Goal: Transaction & Acquisition: Purchase product/service

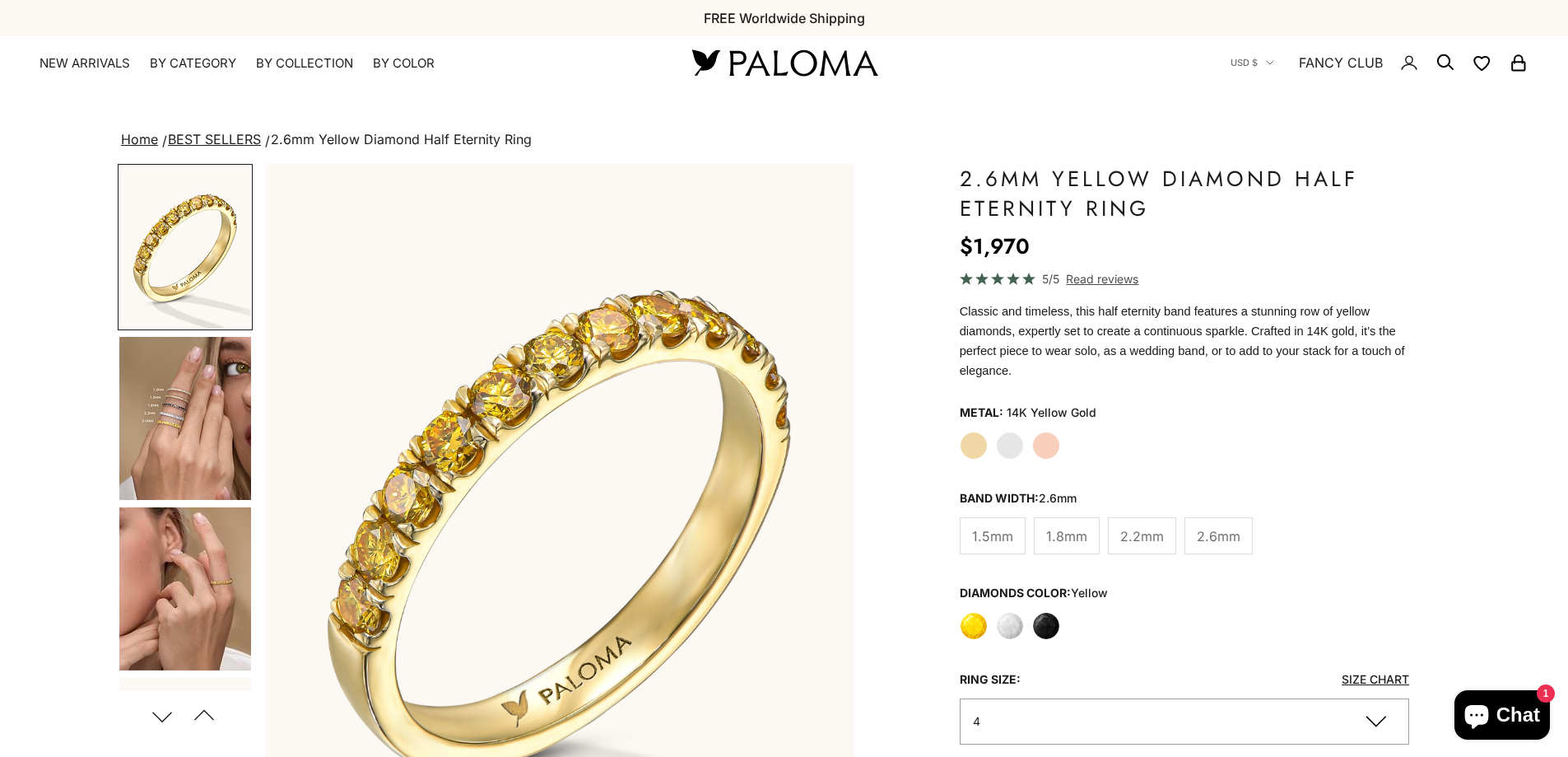
click at [1006, 612] on label "White" at bounding box center [1009, 625] width 28 height 28
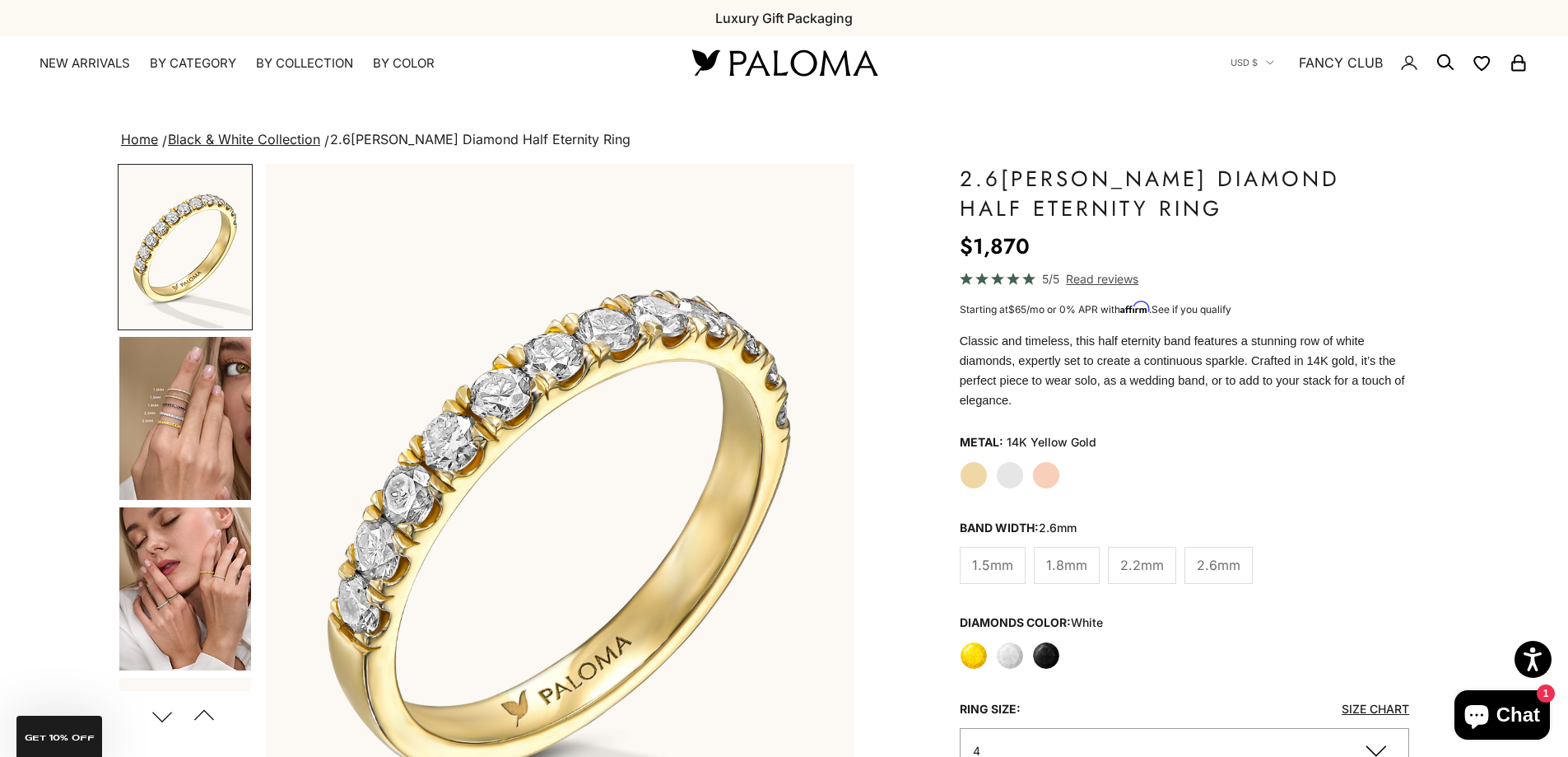
scroll to position [494, 0]
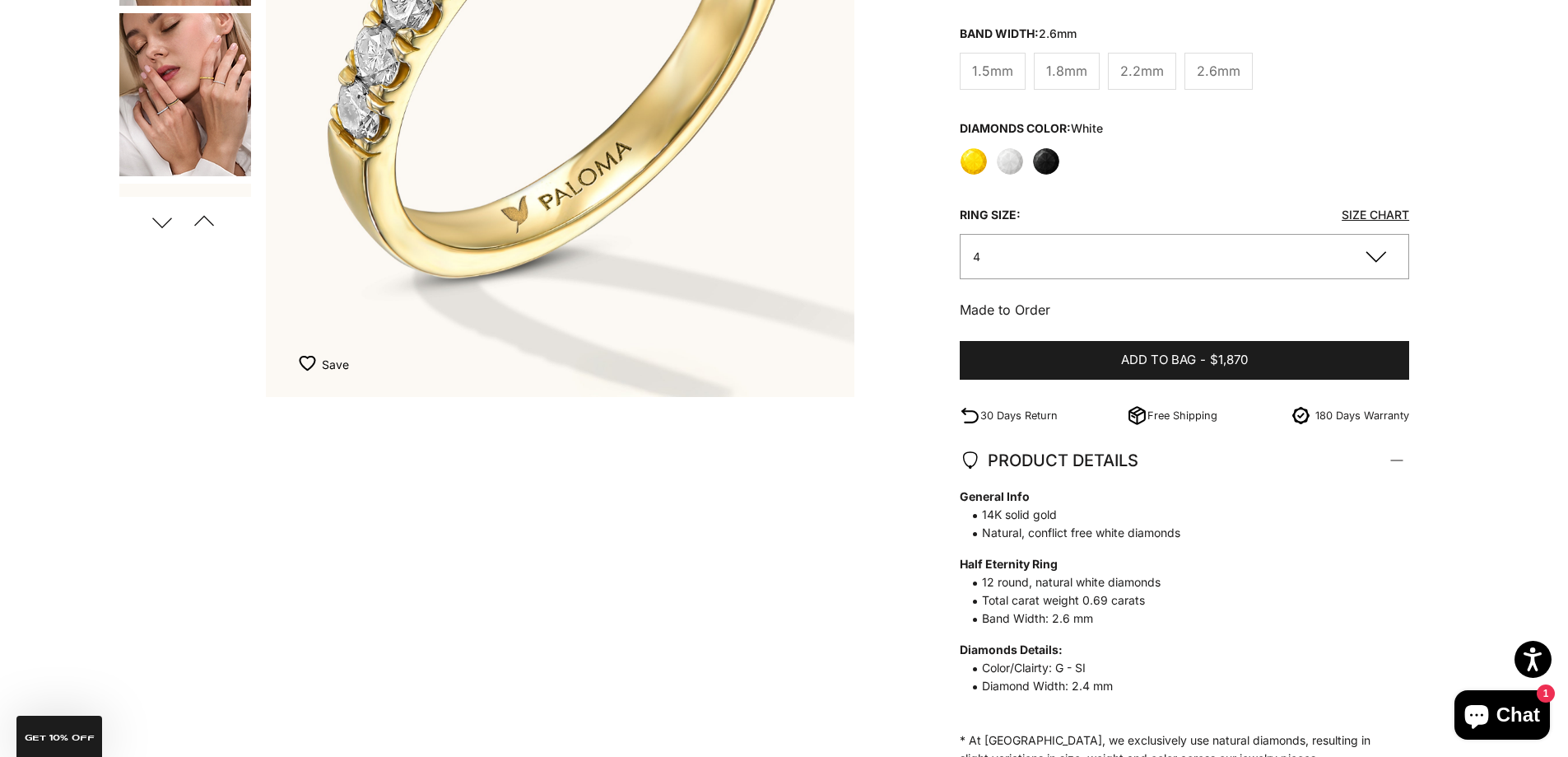
click at [1383, 245] on button "4" at bounding box center [1185, 256] width 450 height 46
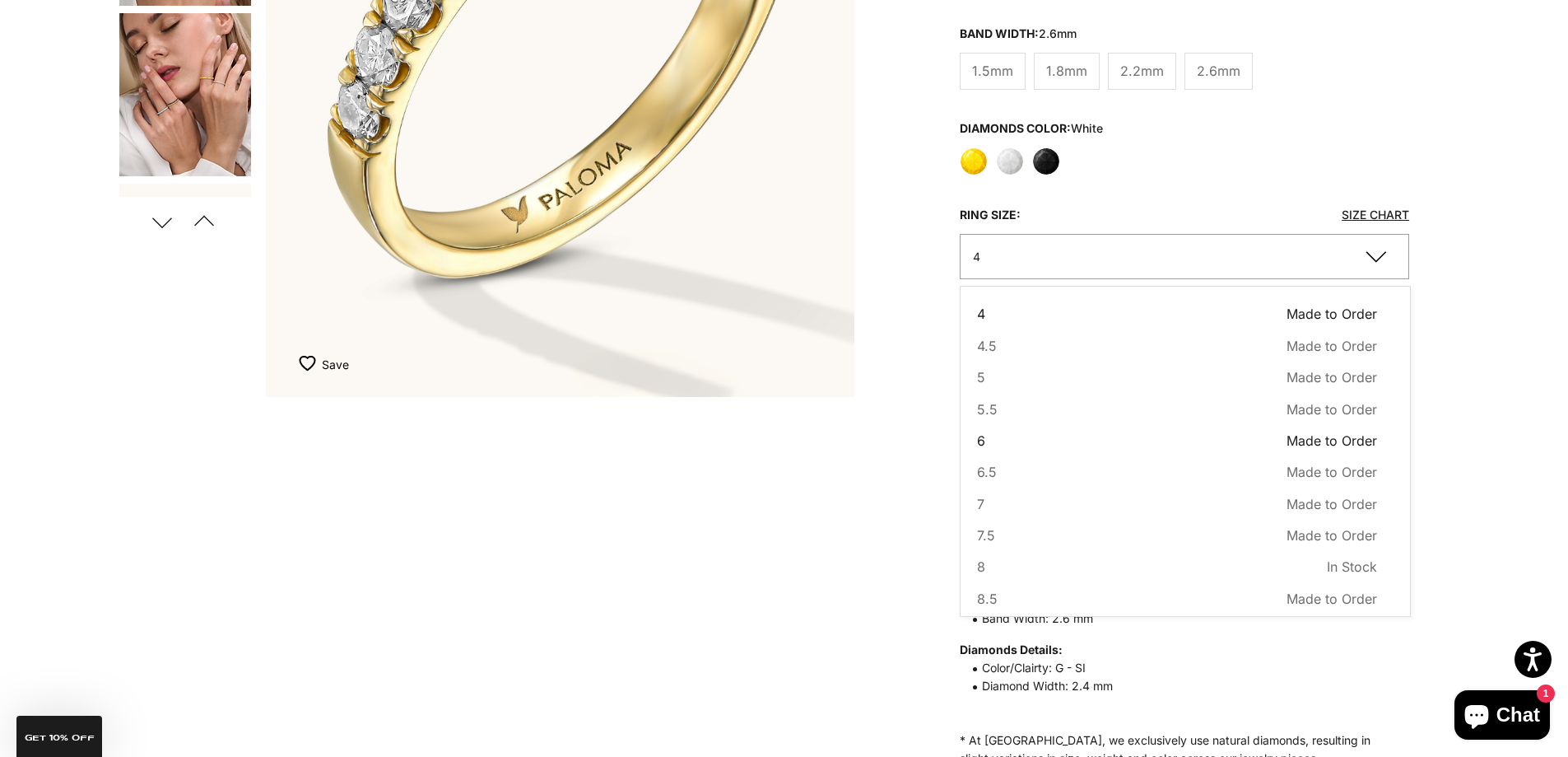
click at [1013, 430] on button "6 Made to Order Sold out" at bounding box center [1178, 440] width 401 height 21
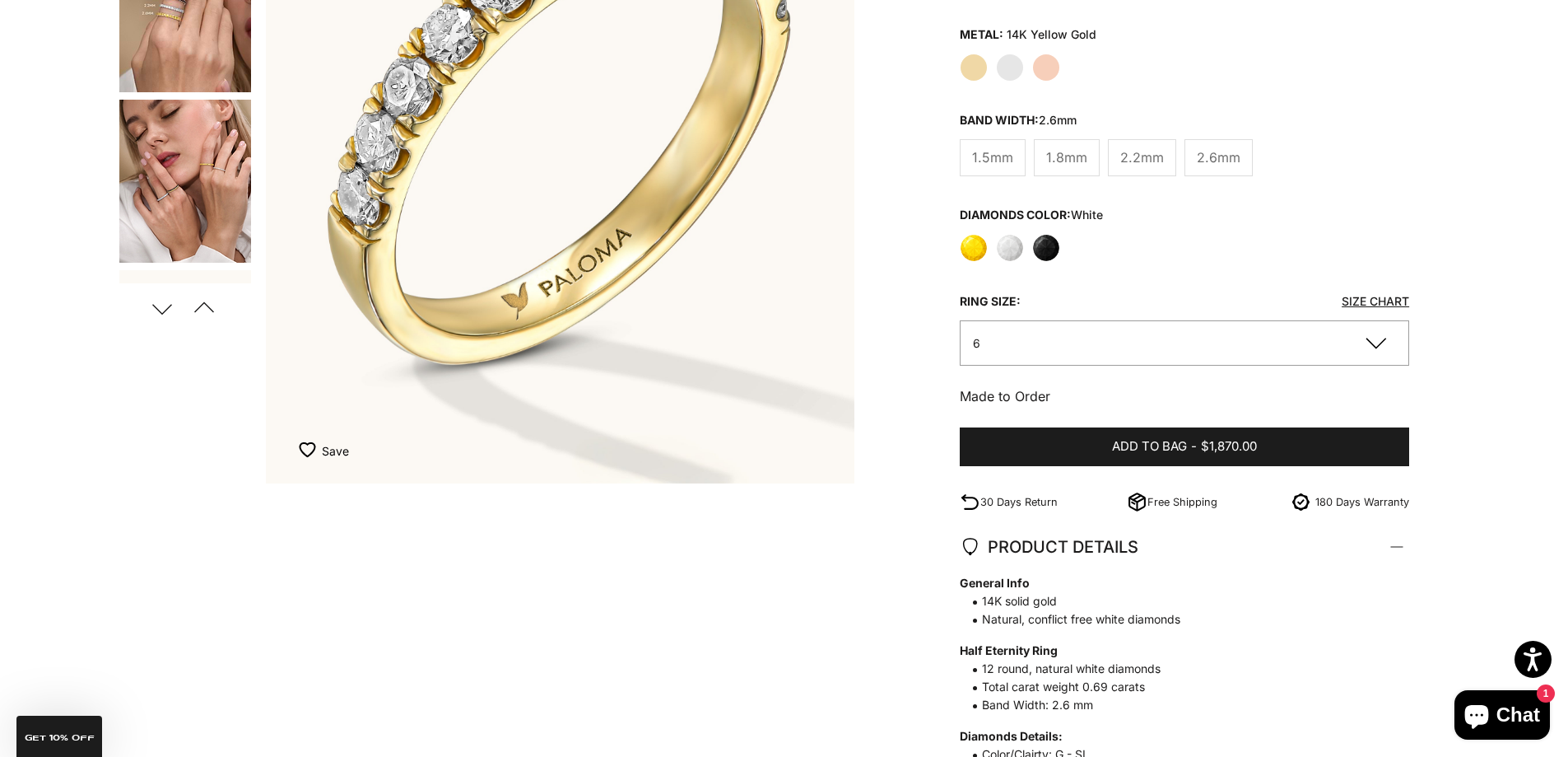
scroll to position [247, 0]
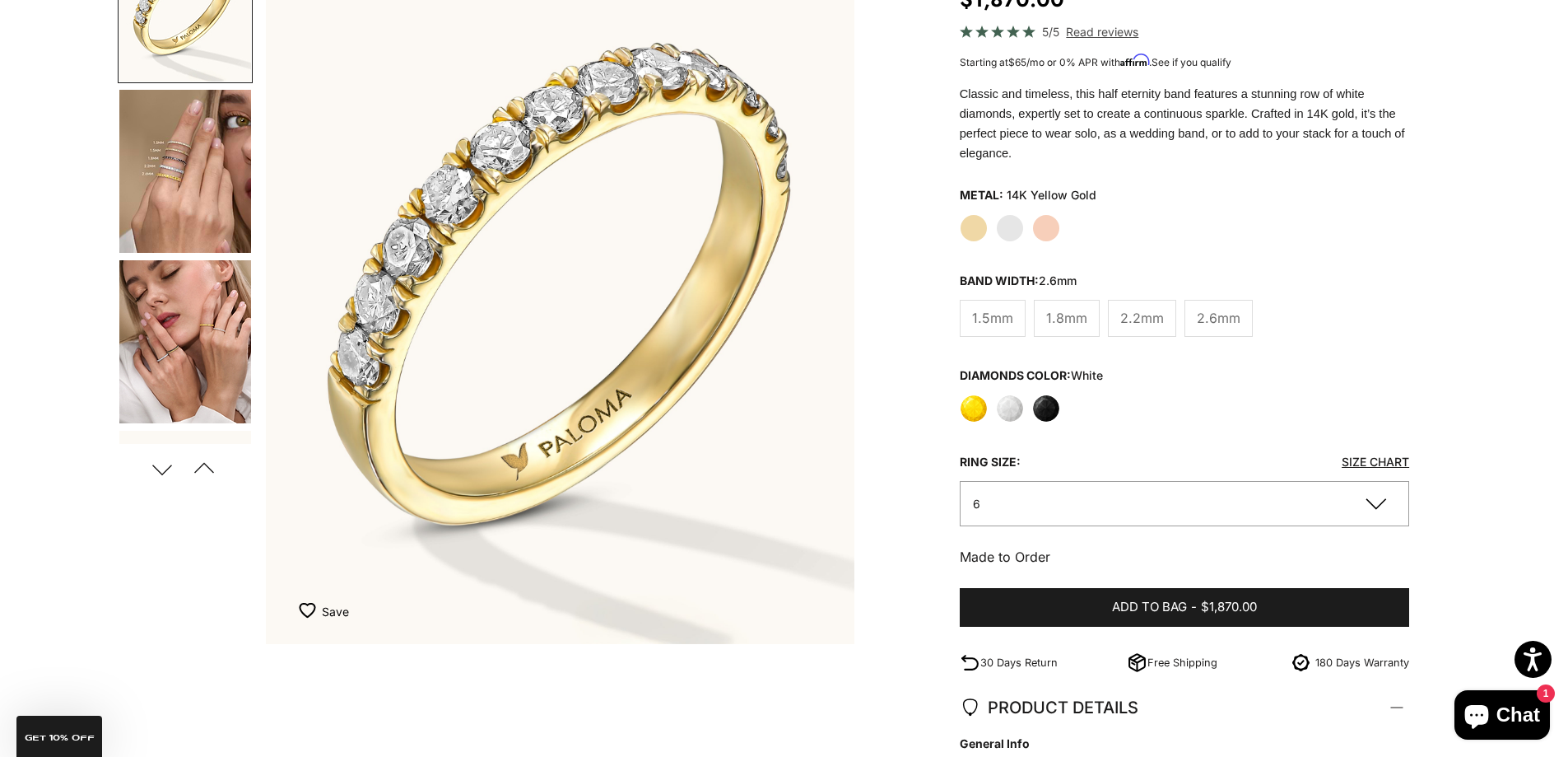
click at [183, 197] on img "Go to item 4" at bounding box center [185, 170] width 131 height 163
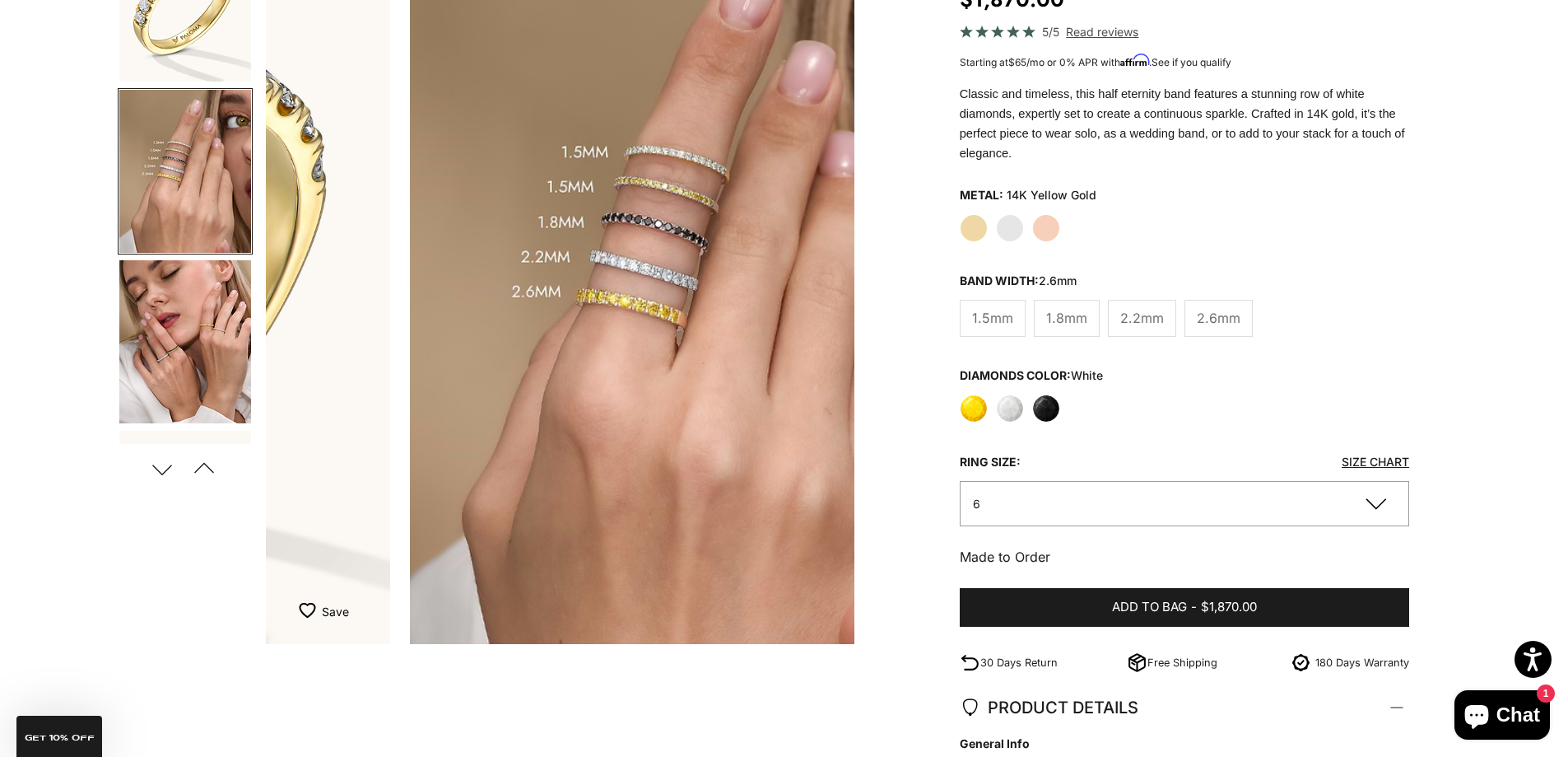
scroll to position [0, 608]
